Goal: Task Accomplishment & Management: Manage account settings

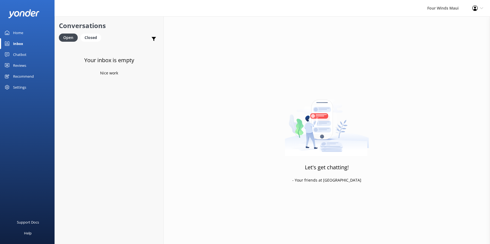
click at [20, 44] on div "Inbox" at bounding box center [18, 43] width 10 height 11
click at [26, 31] on link "Home" at bounding box center [27, 32] width 54 height 11
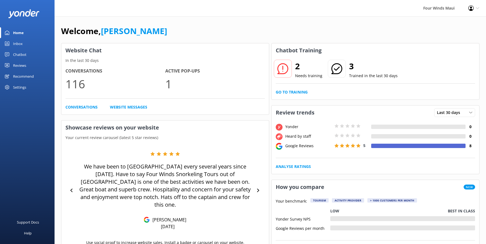
click at [19, 53] on div "Chatbot" at bounding box center [19, 54] width 13 height 11
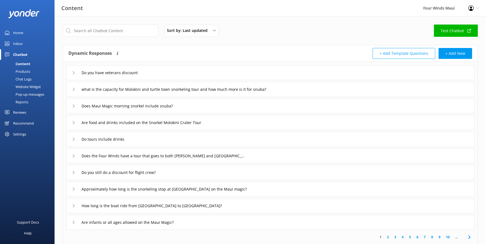
click at [34, 68] on link "Products" at bounding box center [28, 72] width 51 height 8
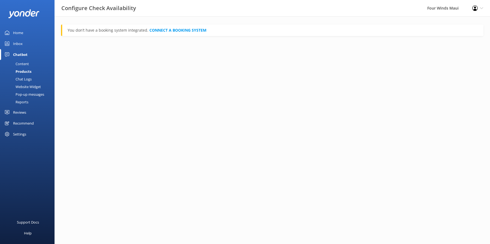
click at [35, 78] on link "Chat Logs" at bounding box center [28, 79] width 51 height 8
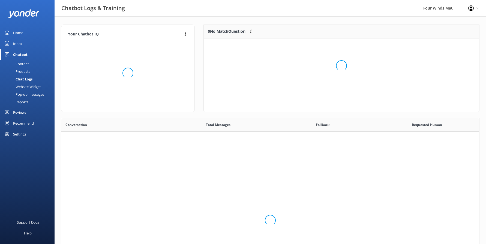
scroll to position [37, 271]
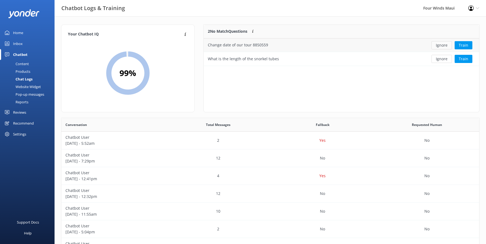
click at [444, 42] on button "Ignore" at bounding box center [441, 45] width 20 height 8
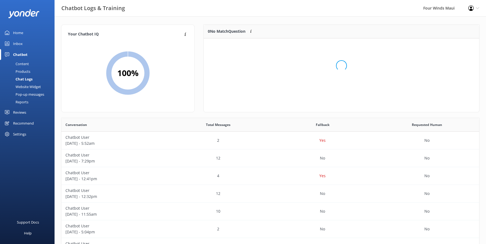
scroll to position [64, 271]
